Goal: Task Accomplishment & Management: Use online tool/utility

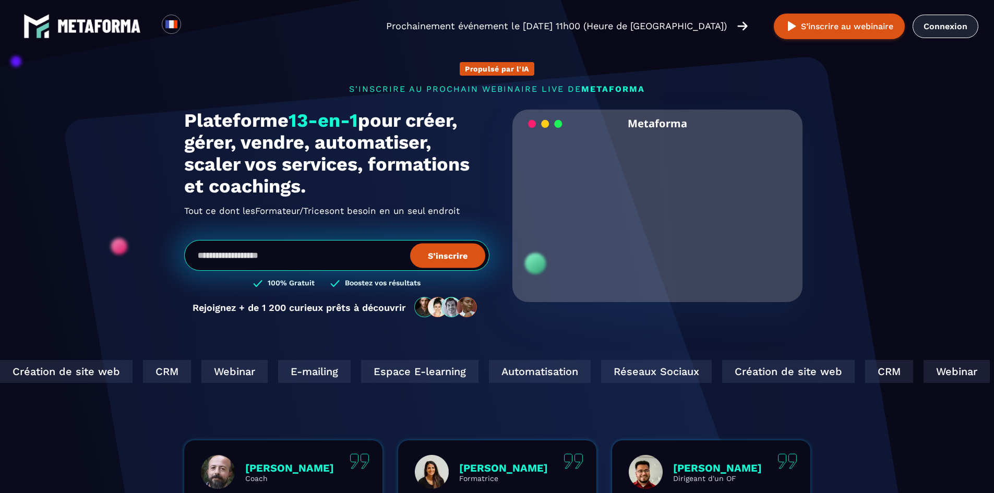
click at [927, 23] on link "Connexion" at bounding box center [946, 26] width 66 height 23
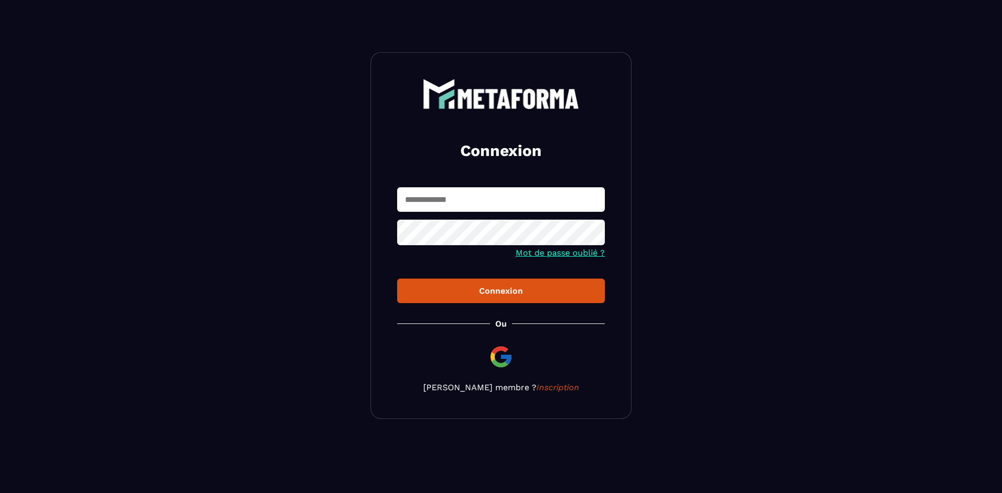
click at [445, 197] on input "text" at bounding box center [501, 199] width 208 height 25
type input "**********"
click at [397, 279] on button "Connexion" at bounding box center [501, 291] width 208 height 25
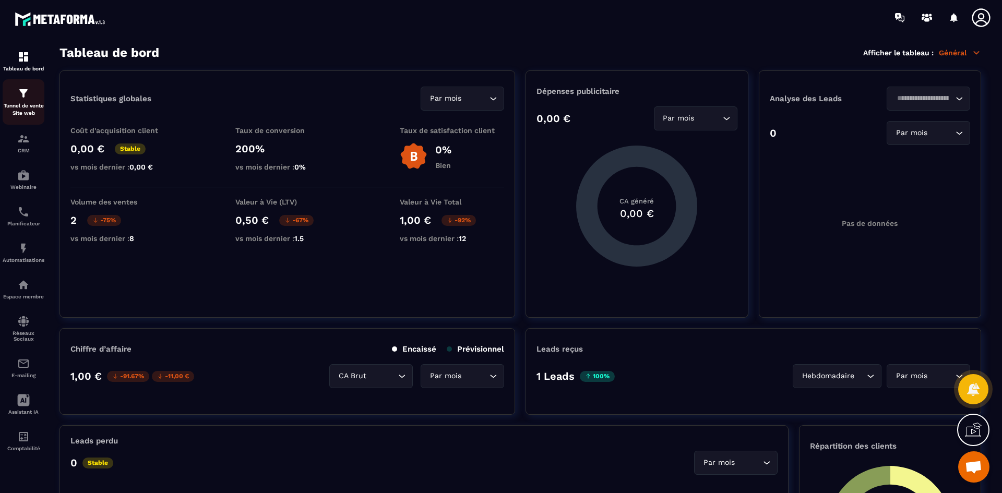
click at [29, 109] on p "Tunnel de vente Site web" at bounding box center [24, 109] width 42 height 15
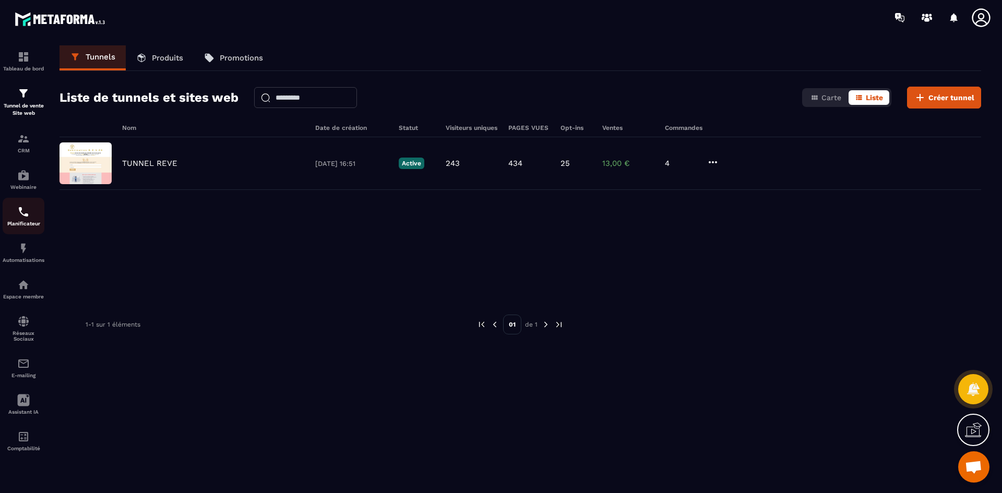
click at [21, 215] on img at bounding box center [23, 212] width 13 height 13
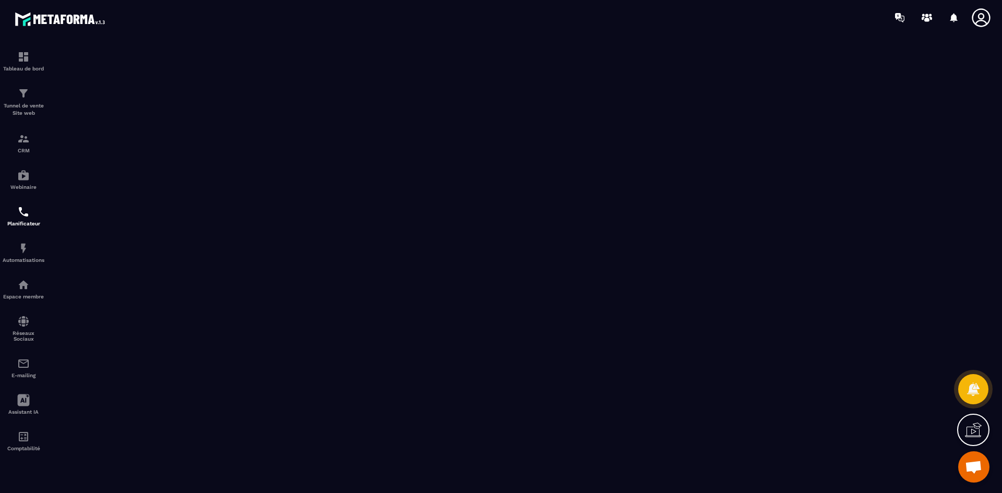
click at [980, 20] on icon at bounding box center [981, 17] width 18 height 18
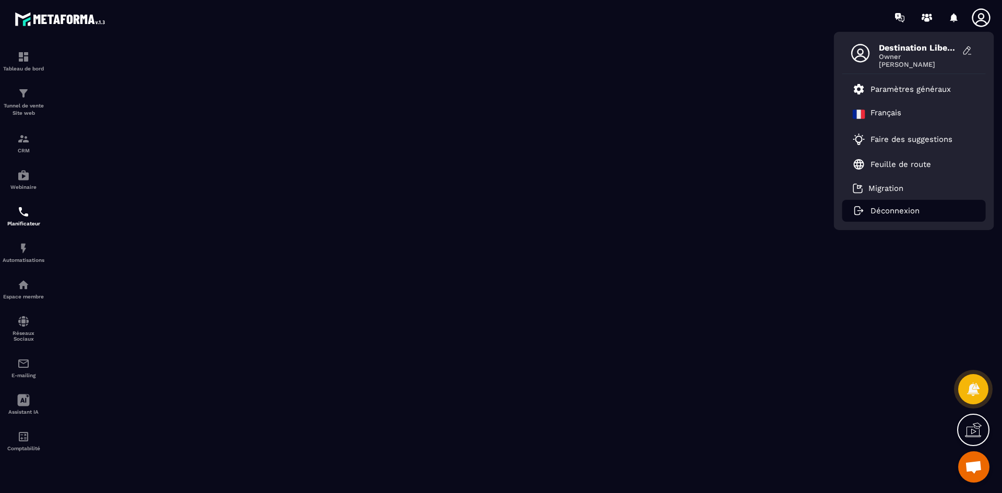
click at [883, 213] on p "Déconnexion" at bounding box center [895, 210] width 49 height 9
